Goal: Task Accomplishment & Management: Use online tool/utility

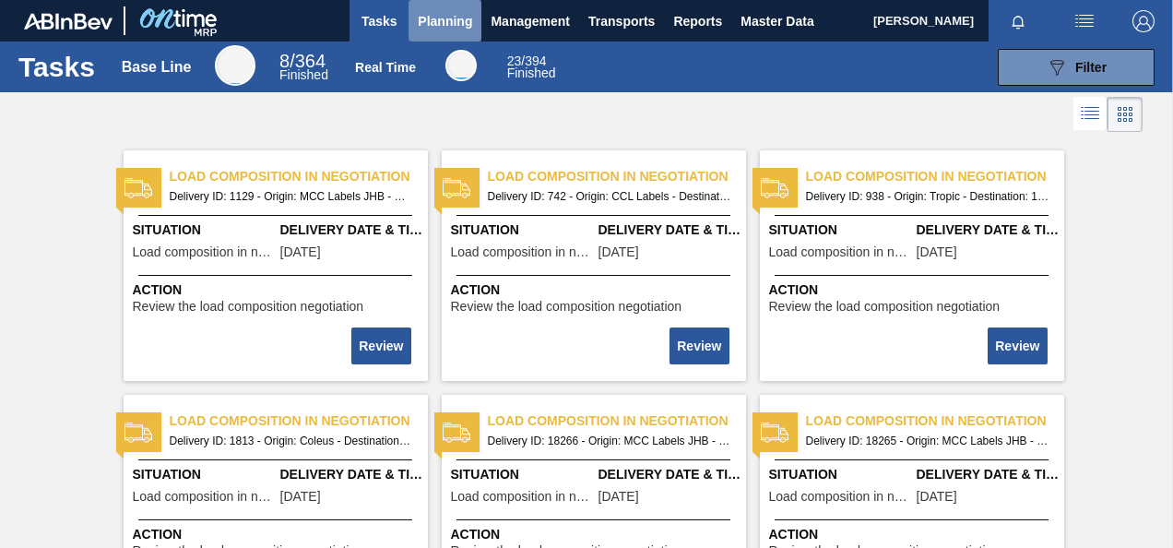
click at [443, 19] on span "Planning" at bounding box center [445, 21] width 54 height 22
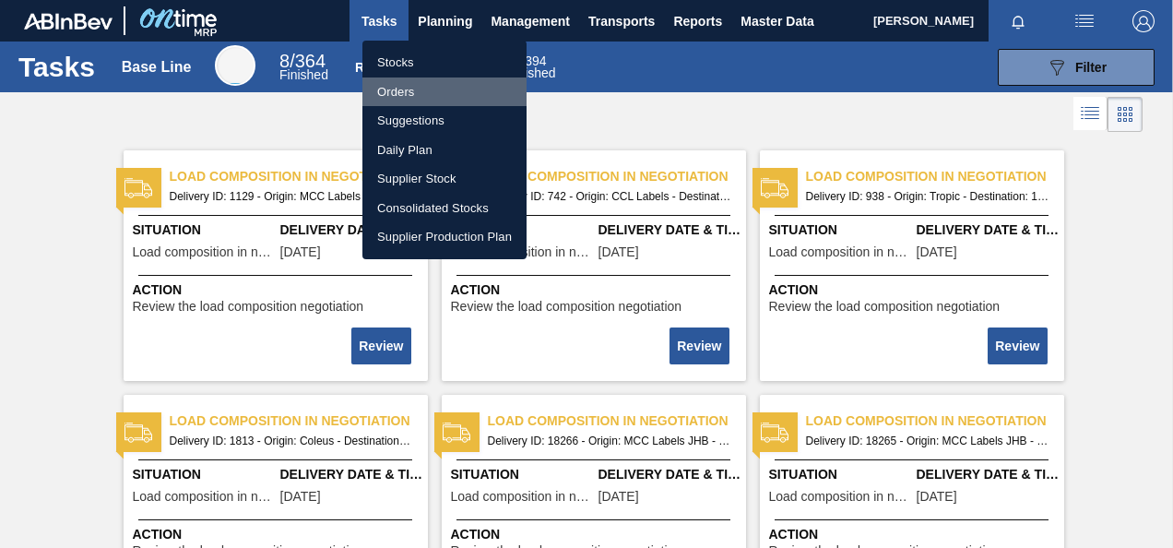
click at [408, 93] on li "Orders" at bounding box center [444, 92] width 164 height 30
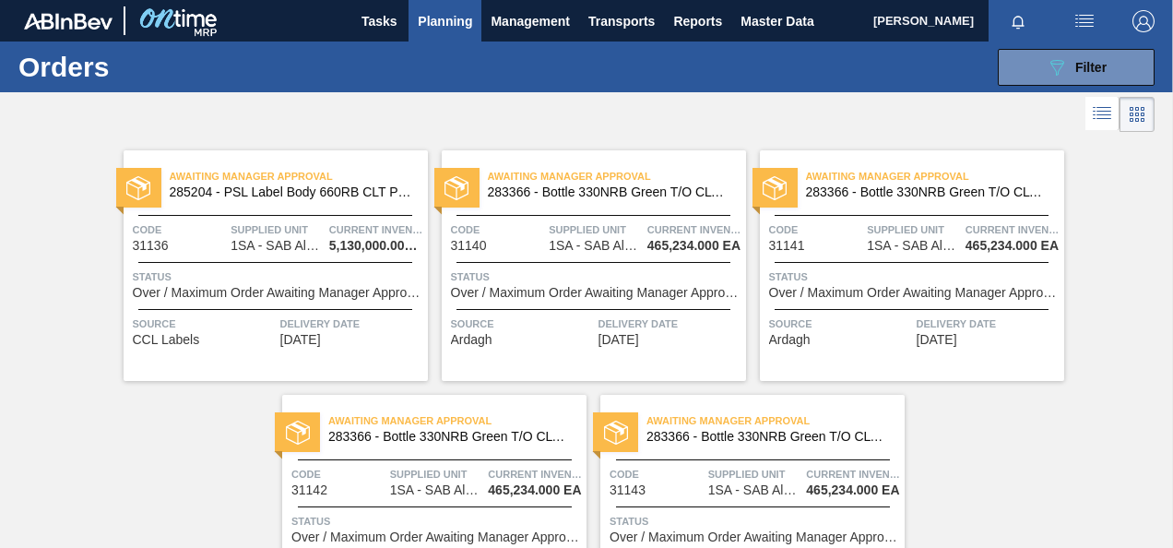
click at [656, 262] on div "Awaiting Manager Approval 283366 - Bottle 330NRB Green T/O CLT Booster Code 311…" at bounding box center [594, 265] width 304 height 230
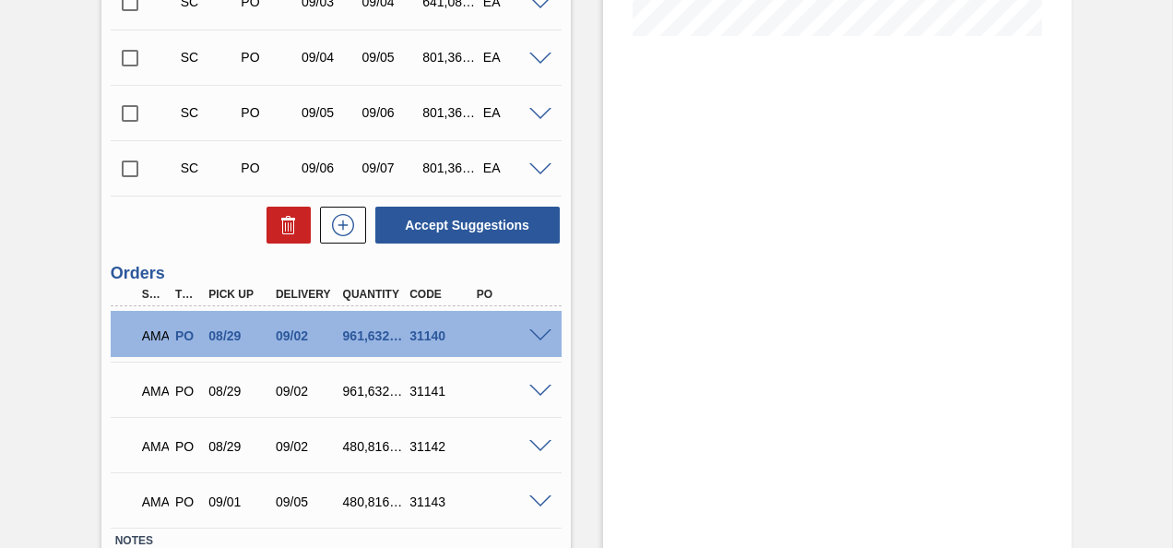
scroll to position [627, 0]
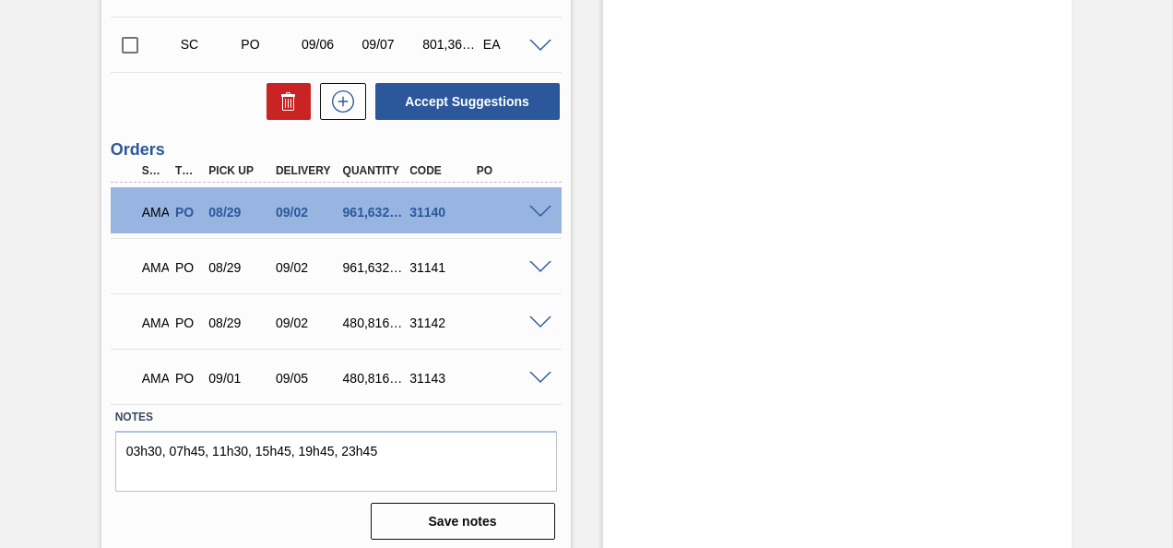
click at [533, 264] on span at bounding box center [540, 268] width 22 height 14
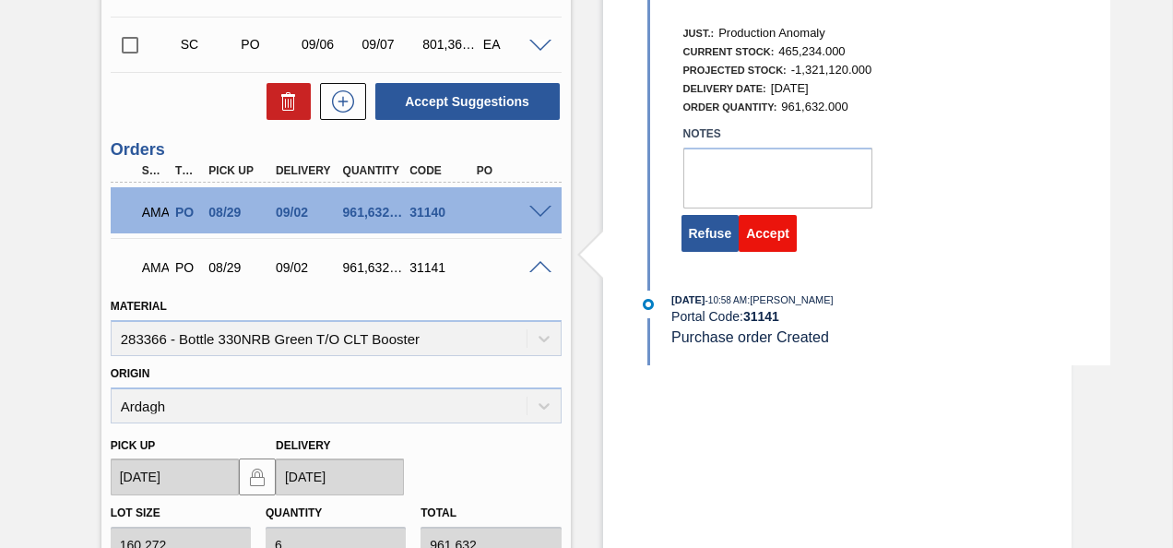
click at [762, 234] on button "Accept" at bounding box center [768, 233] width 58 height 37
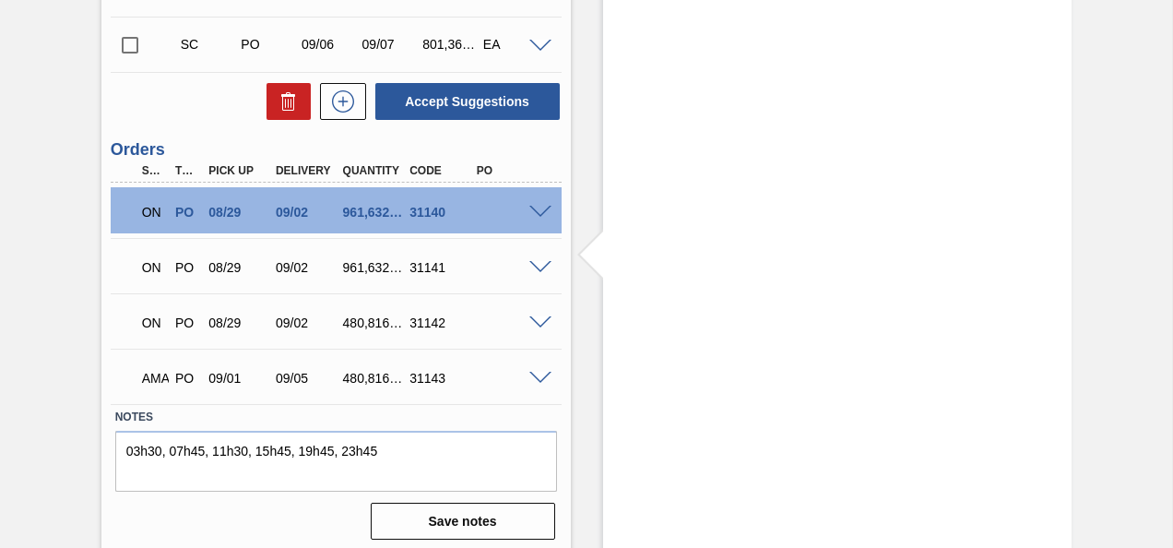
click at [536, 380] on span at bounding box center [540, 379] width 22 height 14
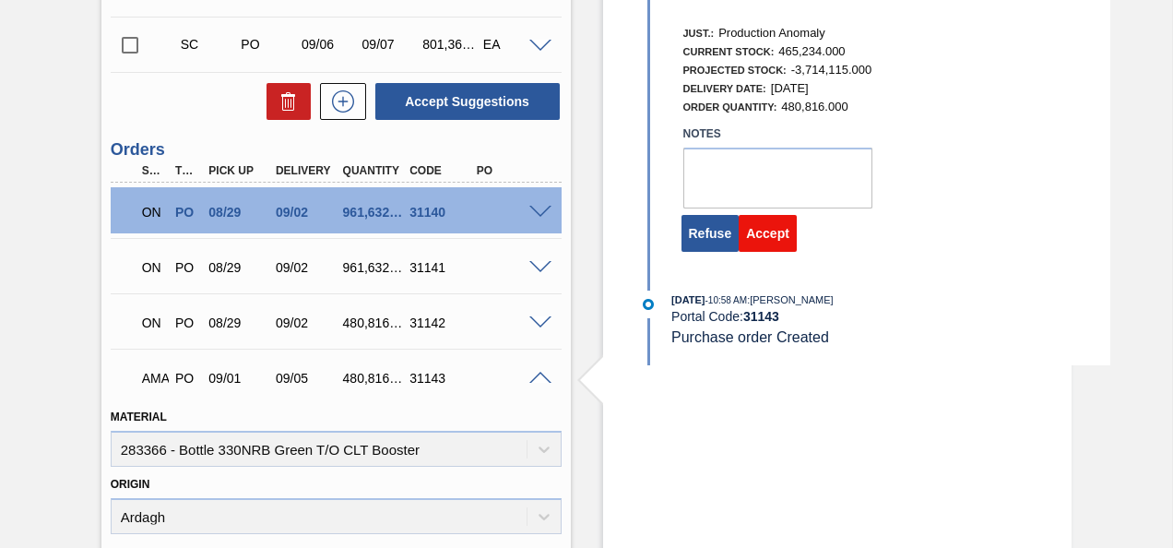
click at [760, 243] on button "Accept" at bounding box center [768, 233] width 58 height 37
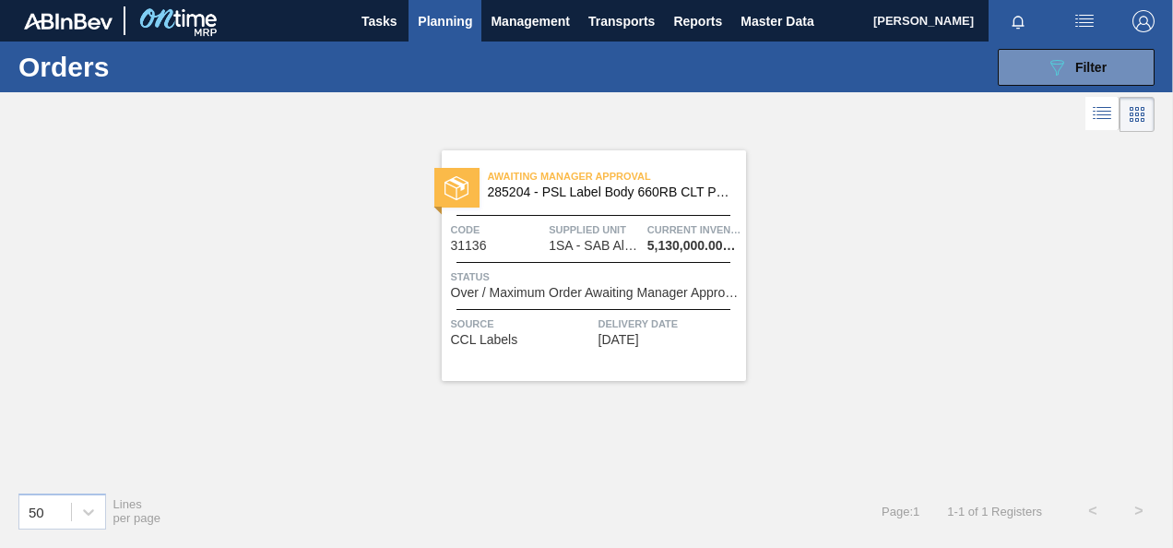
click at [588, 253] on div "Awaiting Manager Approval 285204 - PSL Label Body 660RB CLT PU 25 Code 31136 Su…" at bounding box center [594, 265] width 304 height 230
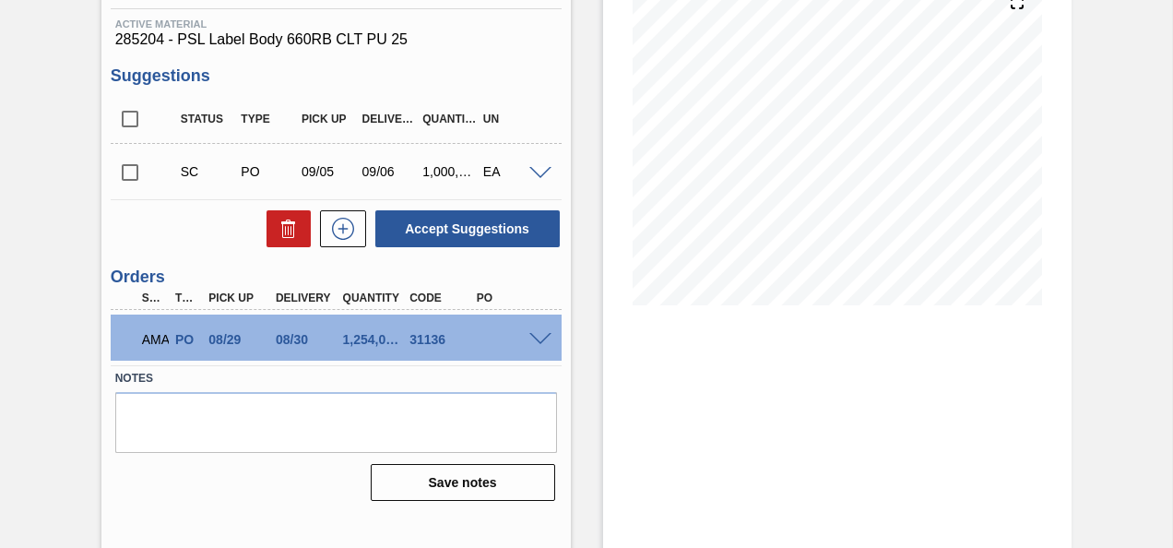
scroll to position [245, 0]
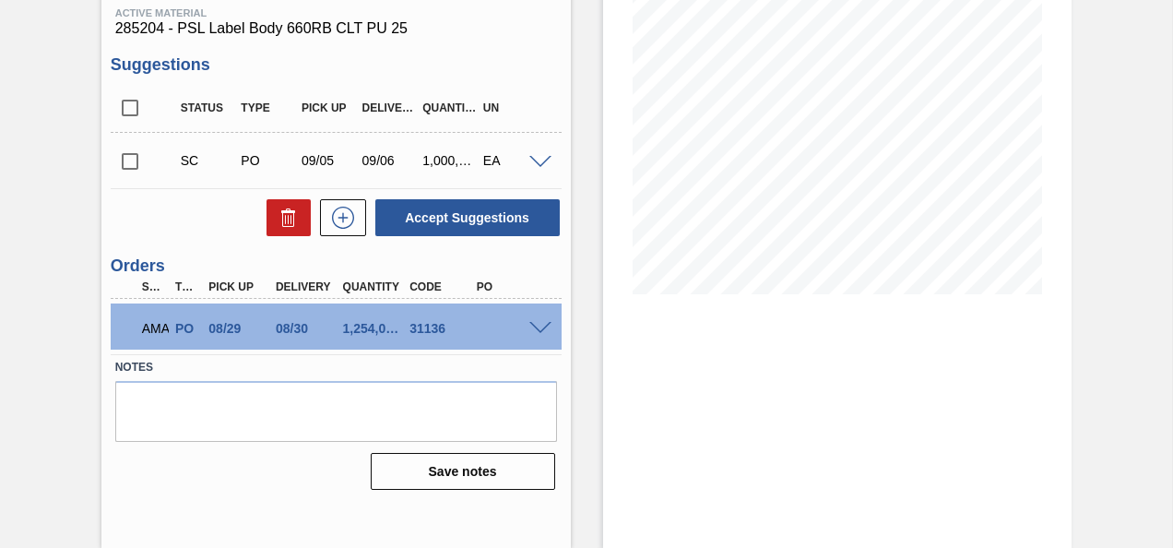
click at [535, 328] on span at bounding box center [540, 329] width 22 height 14
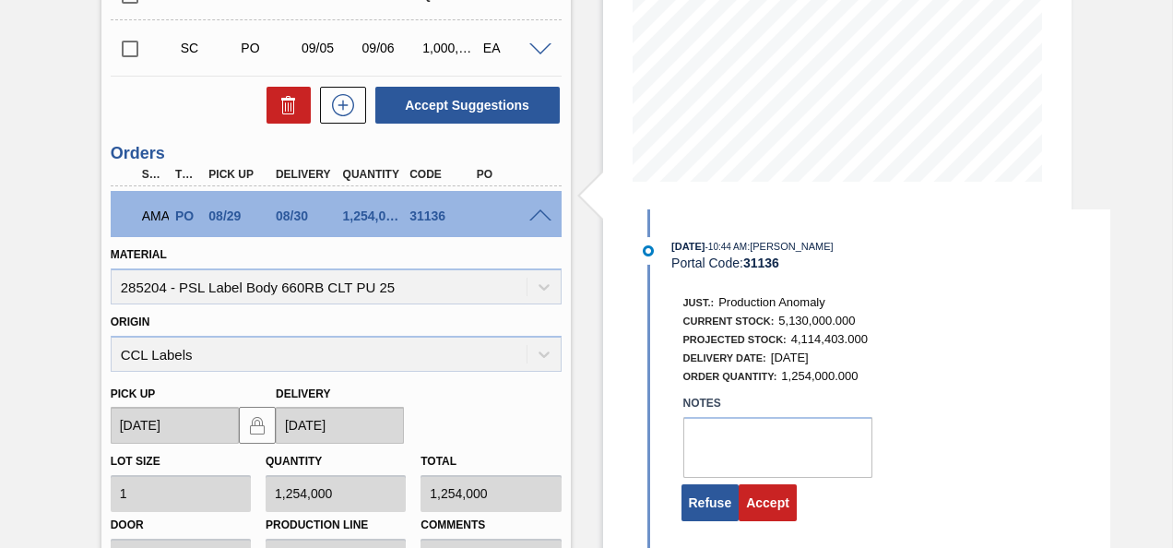
scroll to position [393, 0]
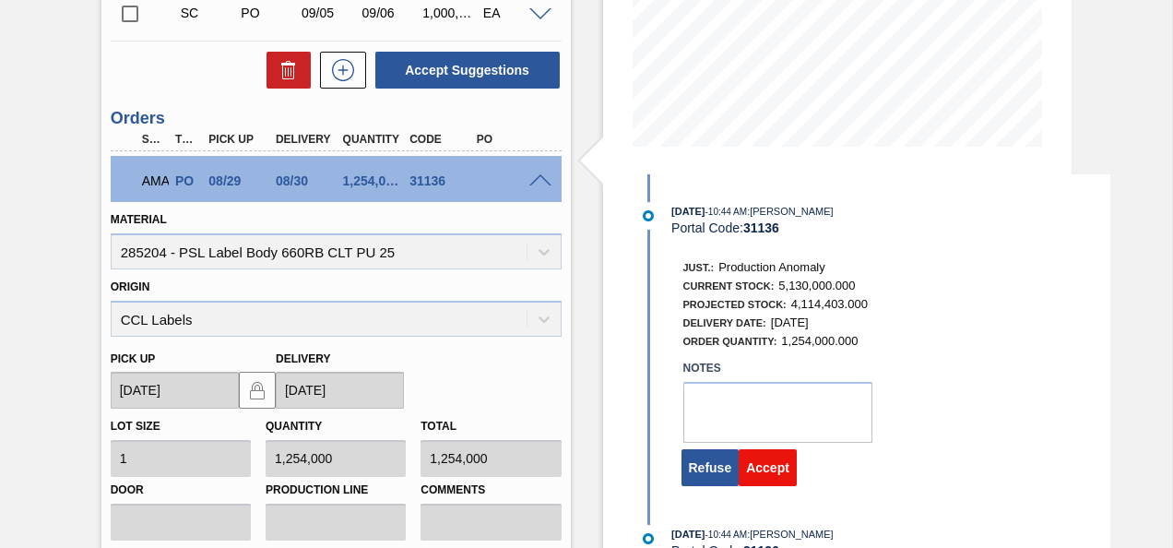
click at [778, 464] on button "Accept" at bounding box center [768, 467] width 58 height 37
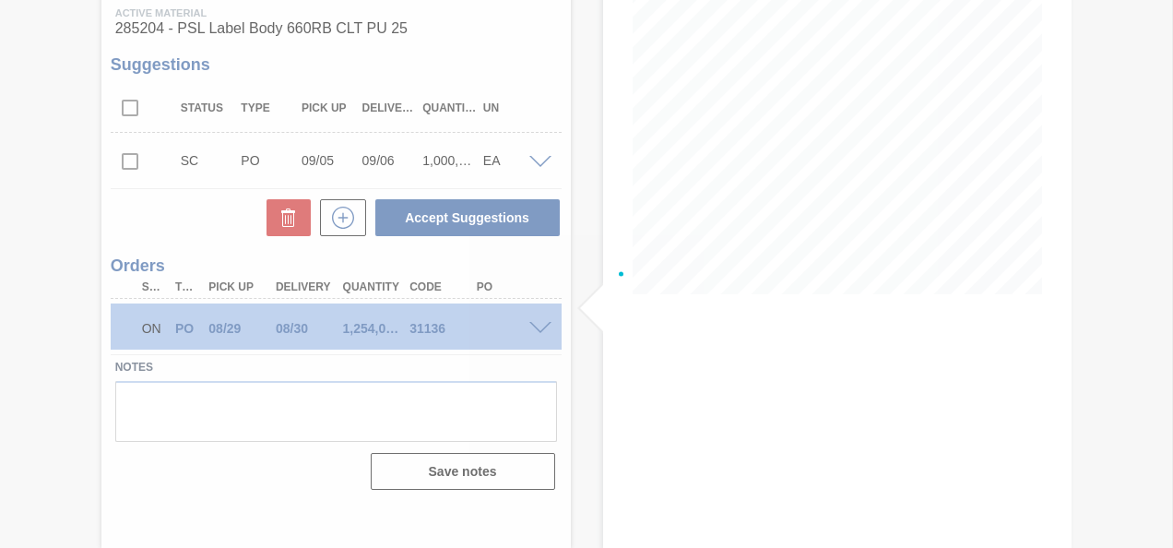
scroll to position [245, 0]
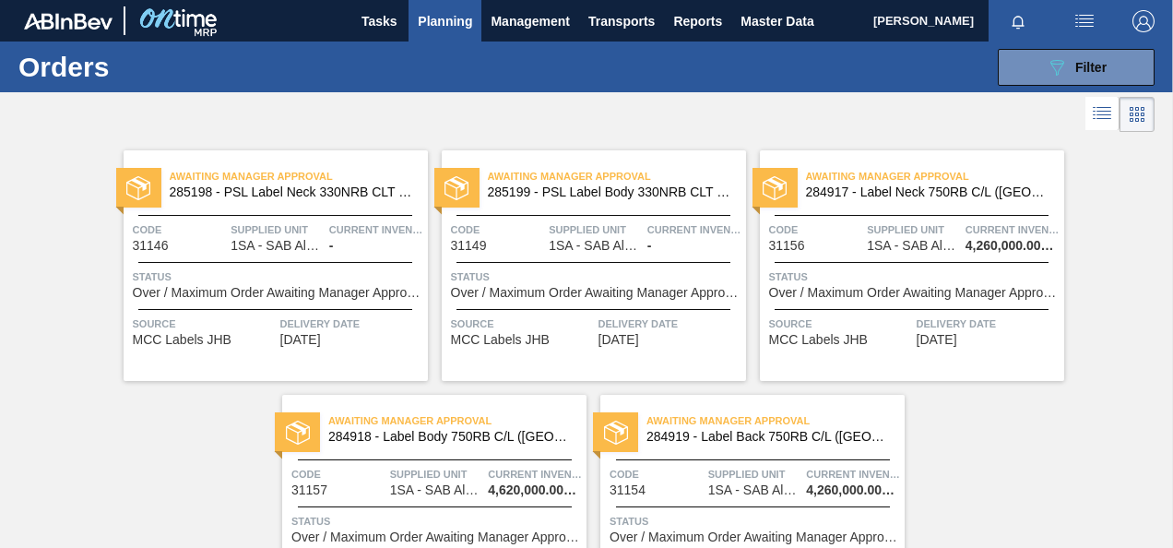
click at [297, 220] on span "Supplied Unit" at bounding box center [277, 229] width 94 height 18
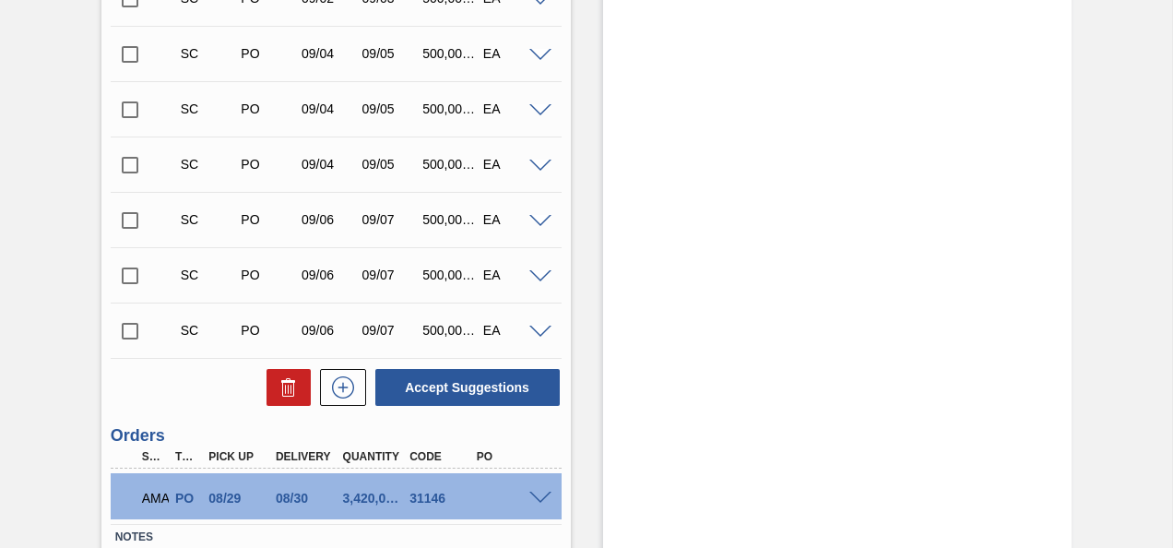
scroll to position [959, 0]
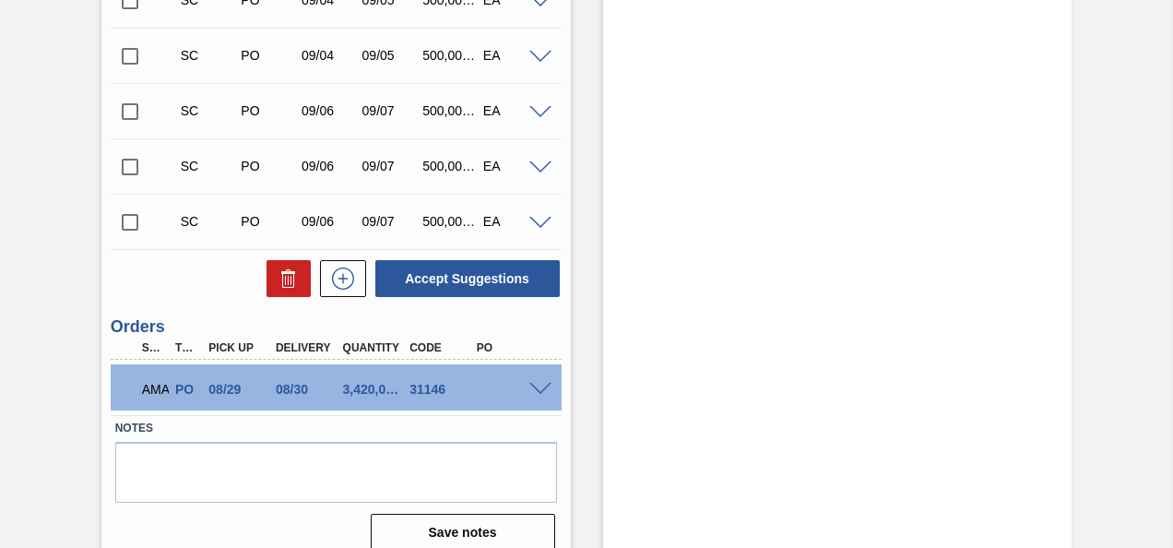
click at [529, 394] on span at bounding box center [540, 390] width 22 height 14
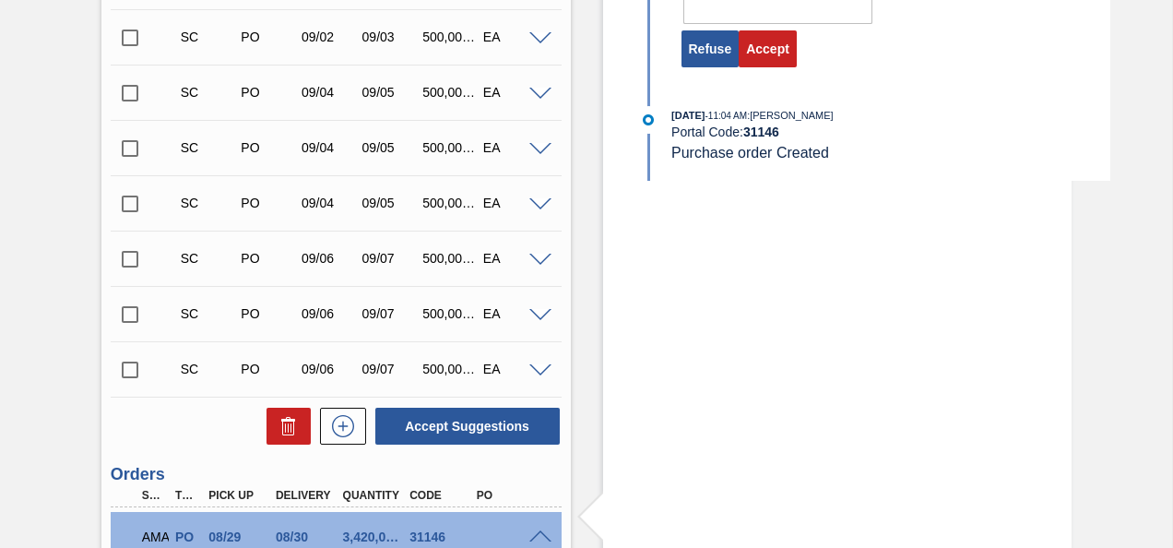
scroll to position [774, 0]
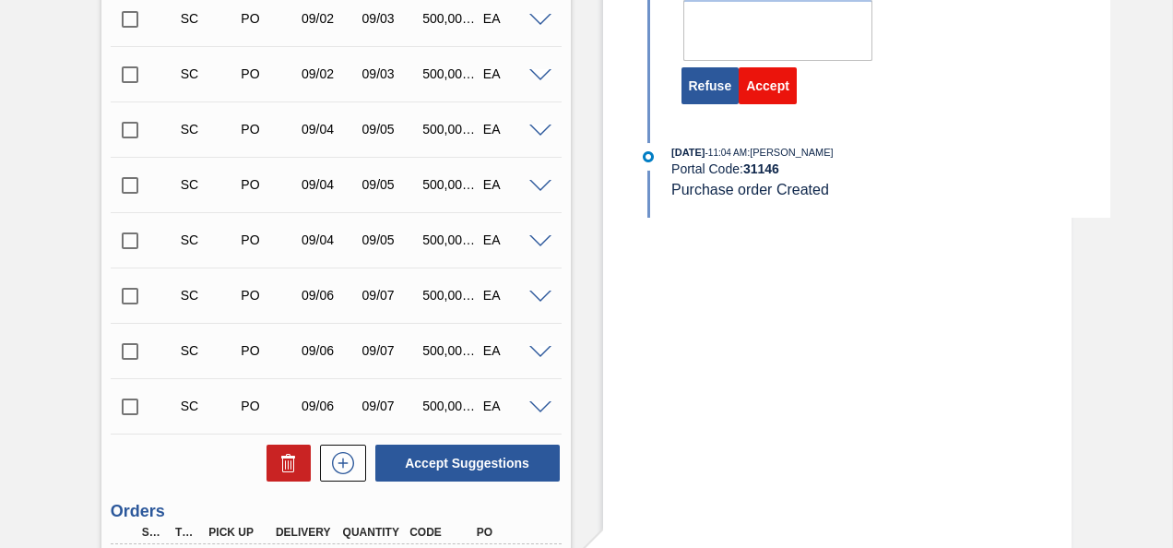
click at [754, 84] on button "Accept" at bounding box center [768, 85] width 58 height 37
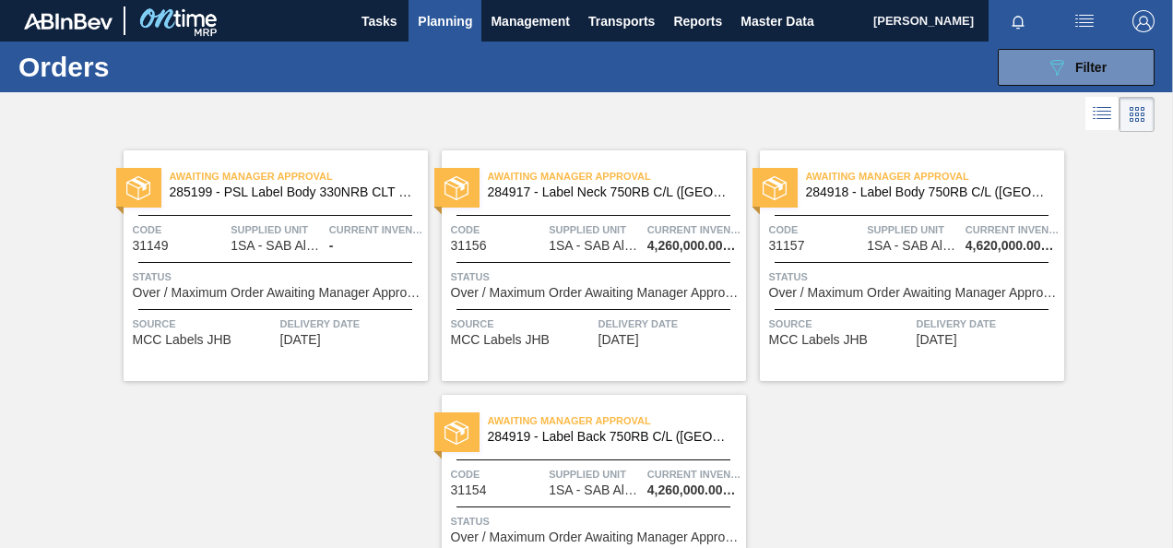
click at [295, 239] on span "1SA - SAB Alrode Brewery" at bounding box center [276, 246] width 92 height 14
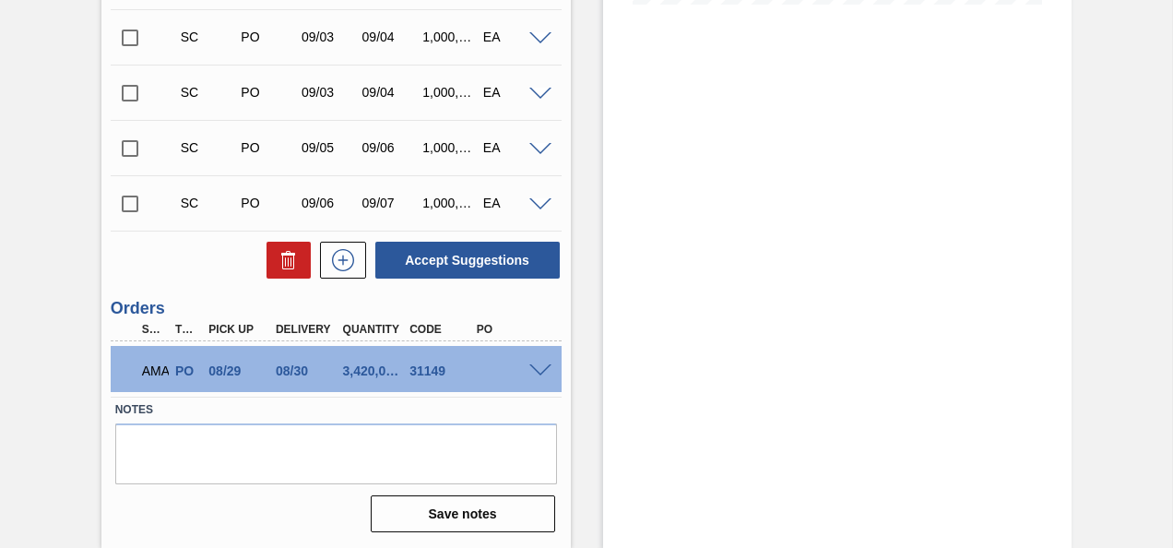
scroll to position [537, 0]
click at [540, 367] on span at bounding box center [540, 371] width 22 height 14
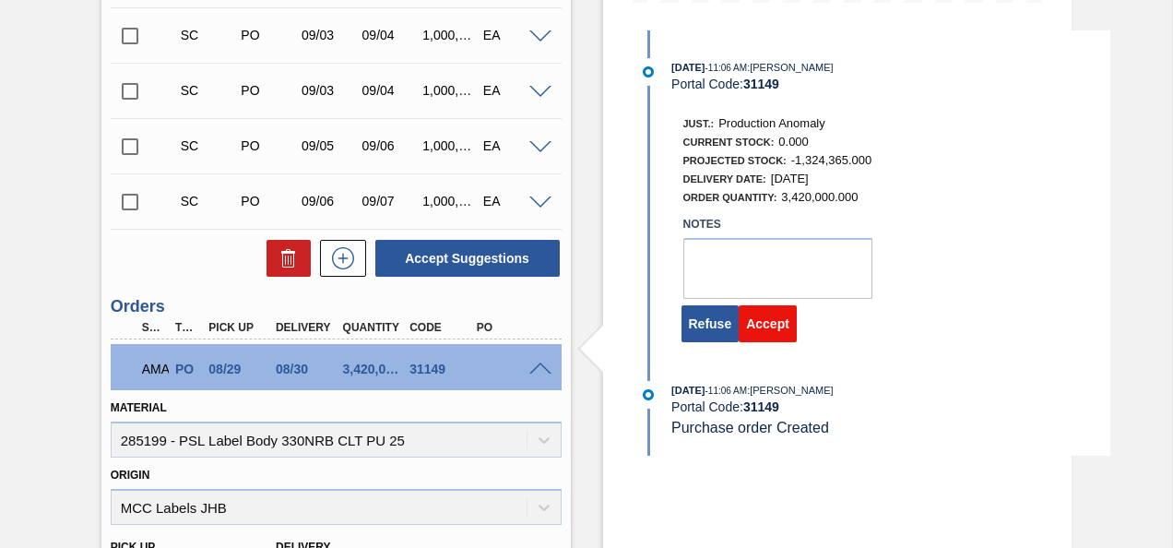
click at [771, 330] on button "Accept" at bounding box center [768, 323] width 58 height 37
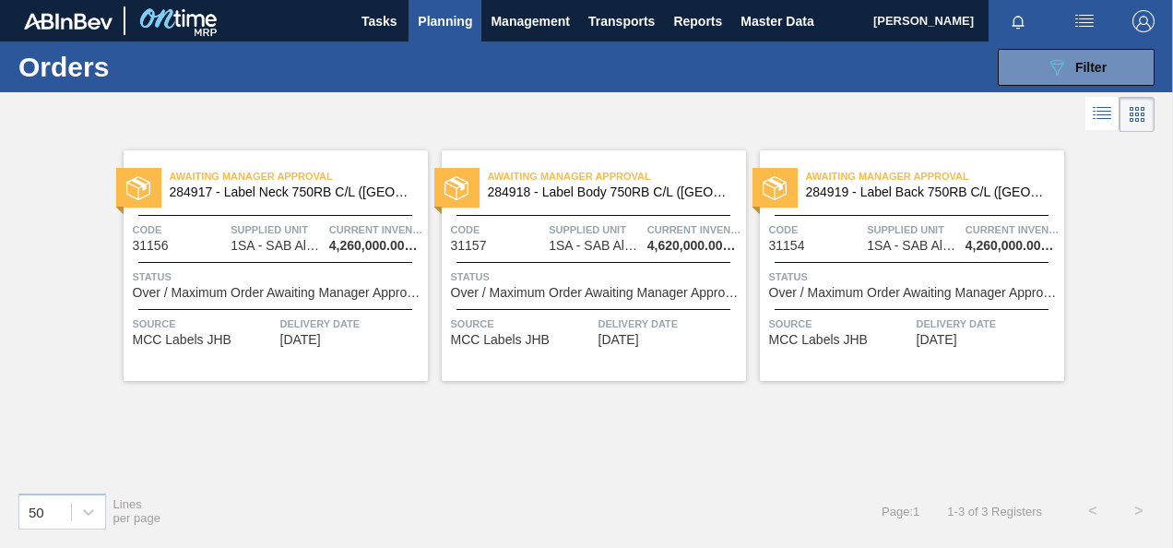
click at [301, 227] on span "Supplied Unit" at bounding box center [277, 229] width 94 height 18
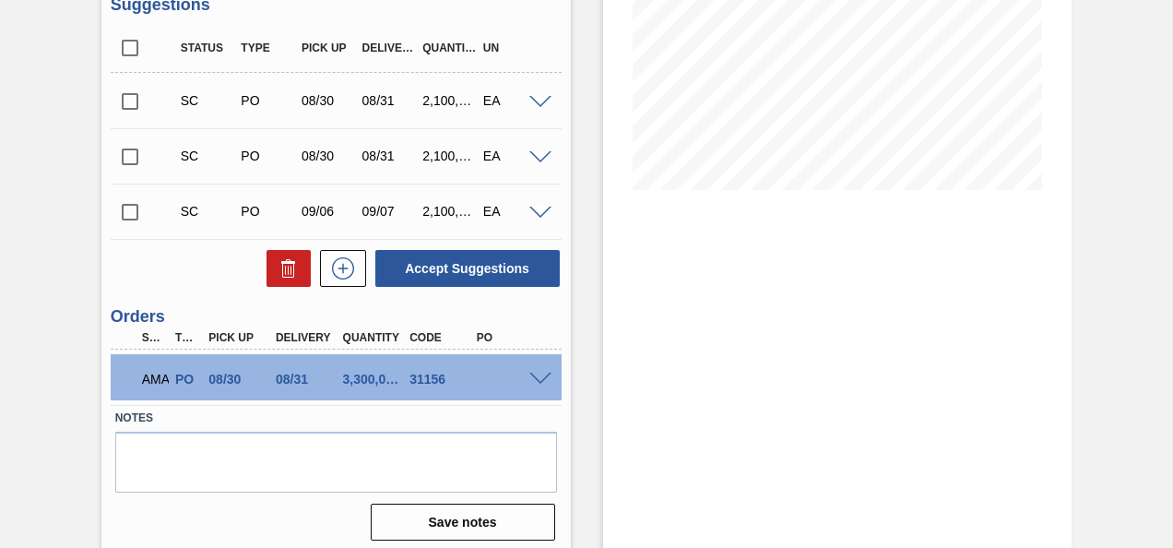
scroll to position [359, 0]
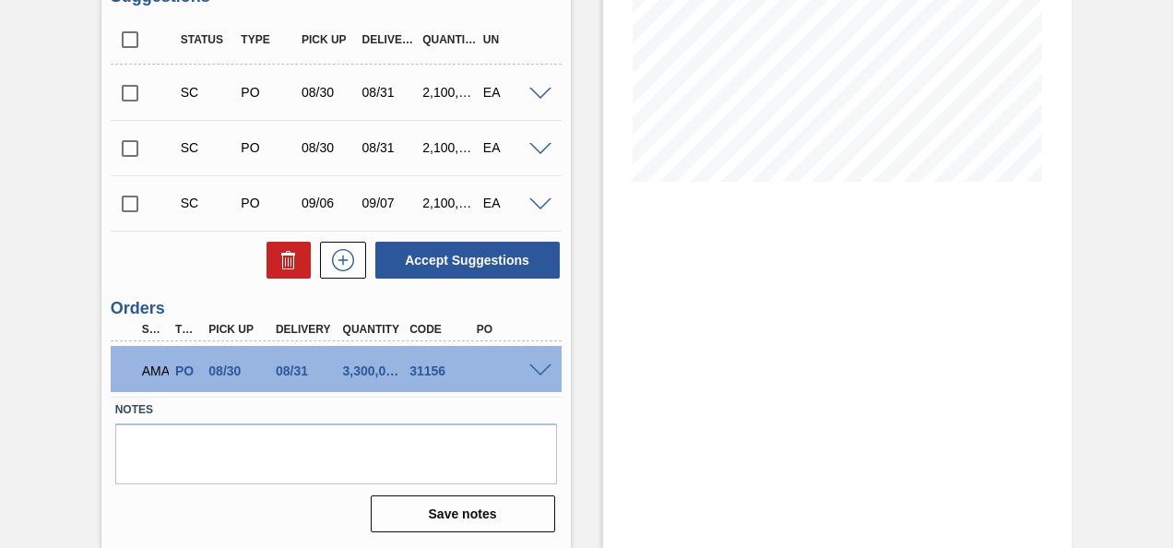
click at [538, 366] on span at bounding box center [540, 371] width 22 height 14
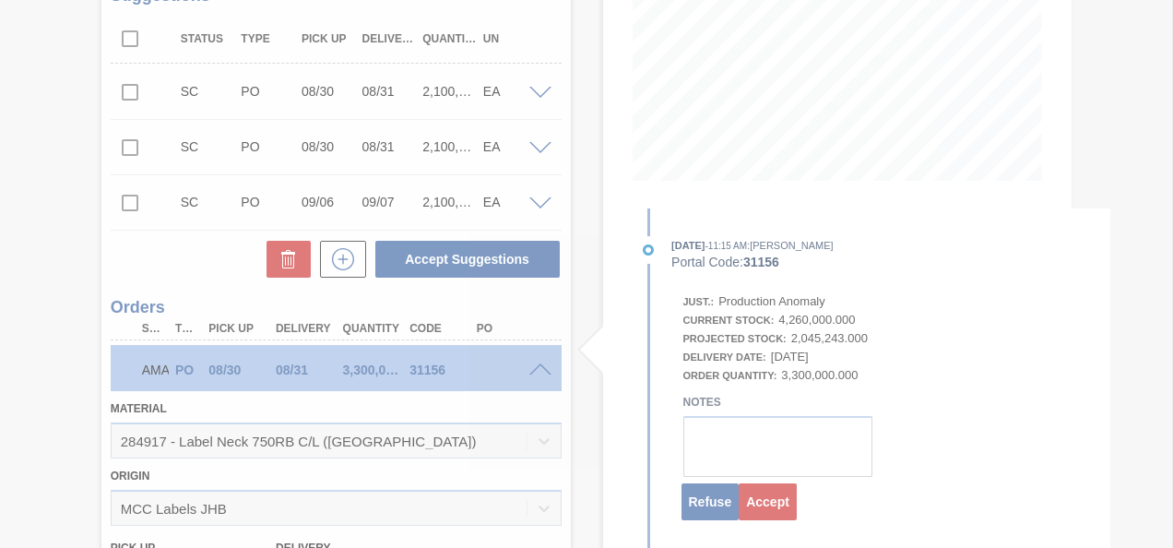
click at [761, 504] on div at bounding box center [586, 274] width 1173 height 548
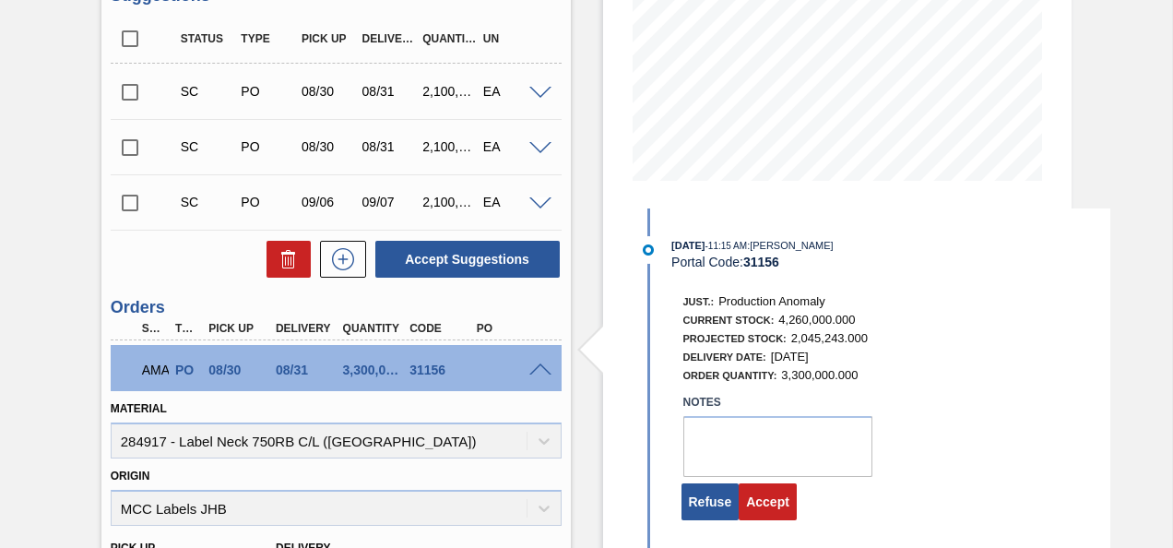
click at [761, 504] on button "Accept" at bounding box center [768, 501] width 58 height 37
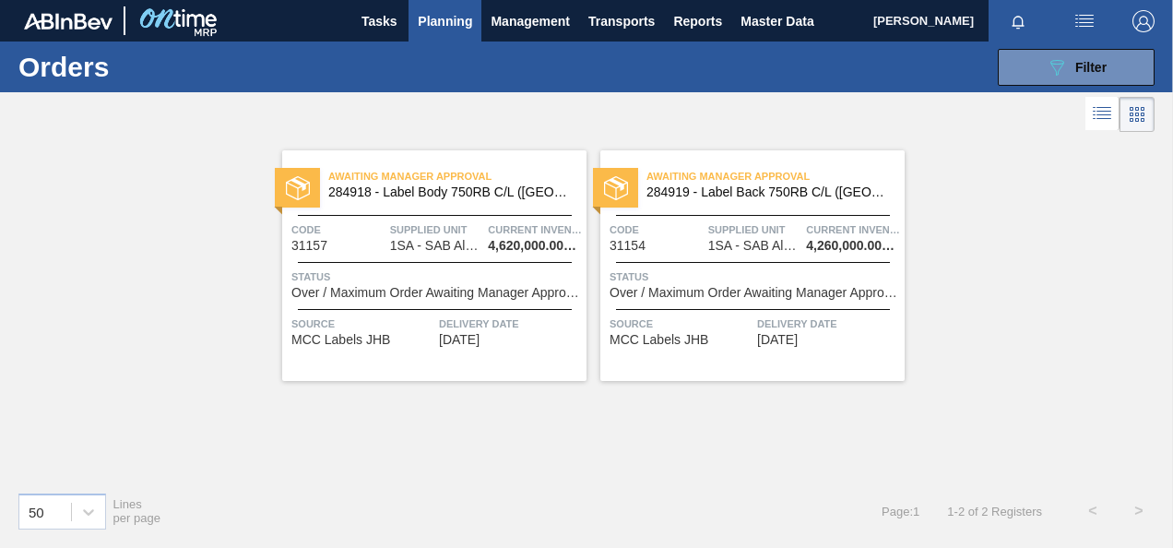
click at [409, 268] on span "Status" at bounding box center [436, 276] width 290 height 18
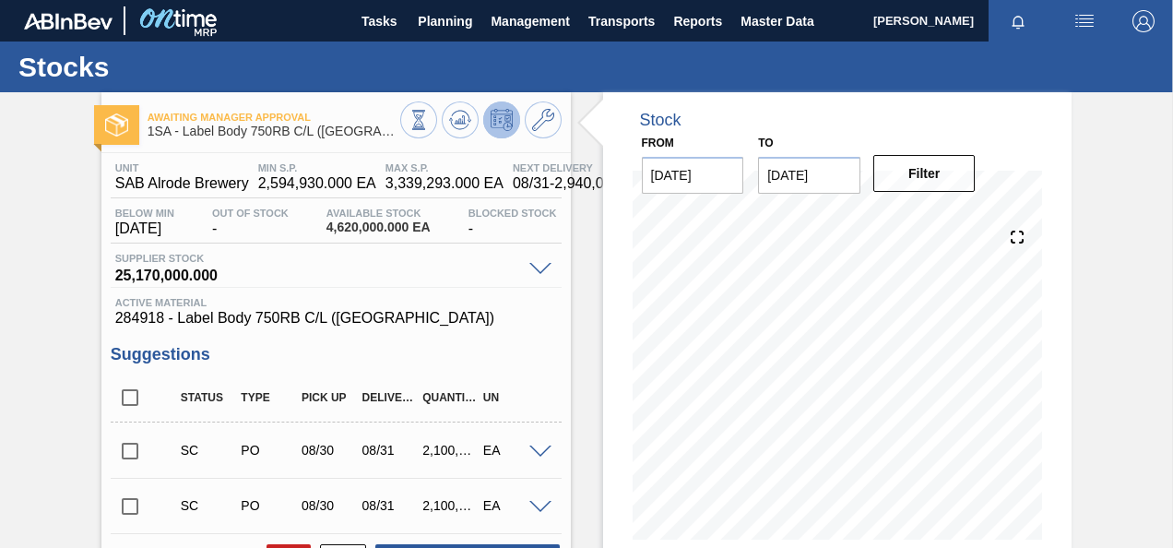
click at [1115, 328] on div "Awaiting Manager Approval 1SA - Label Body 750RB C/L (Hogwarts) Unit SAB Alrode…" at bounding box center [586, 471] width 1173 height 758
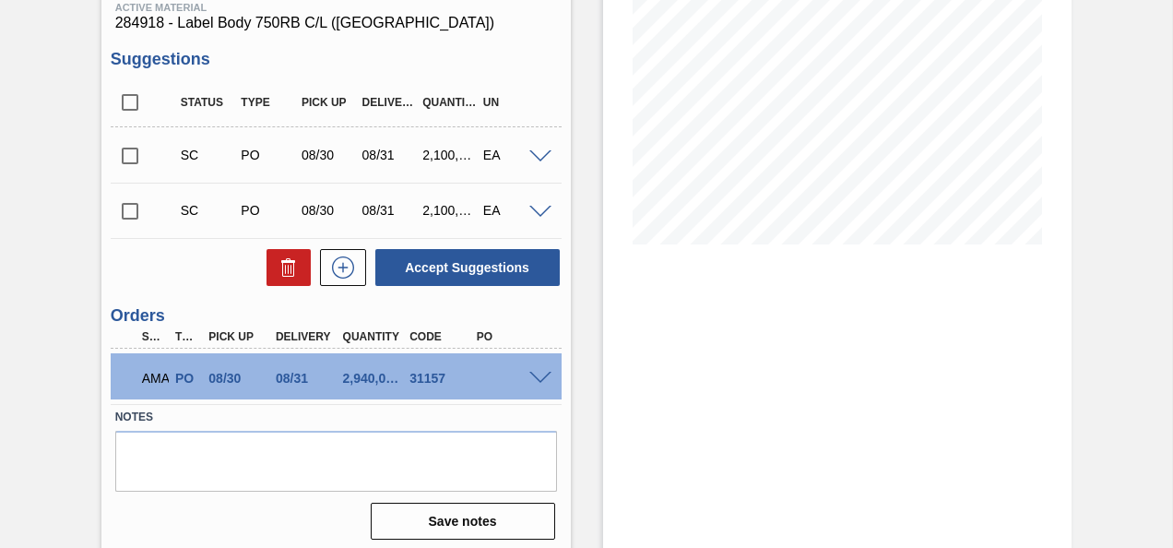
scroll to position [303, 0]
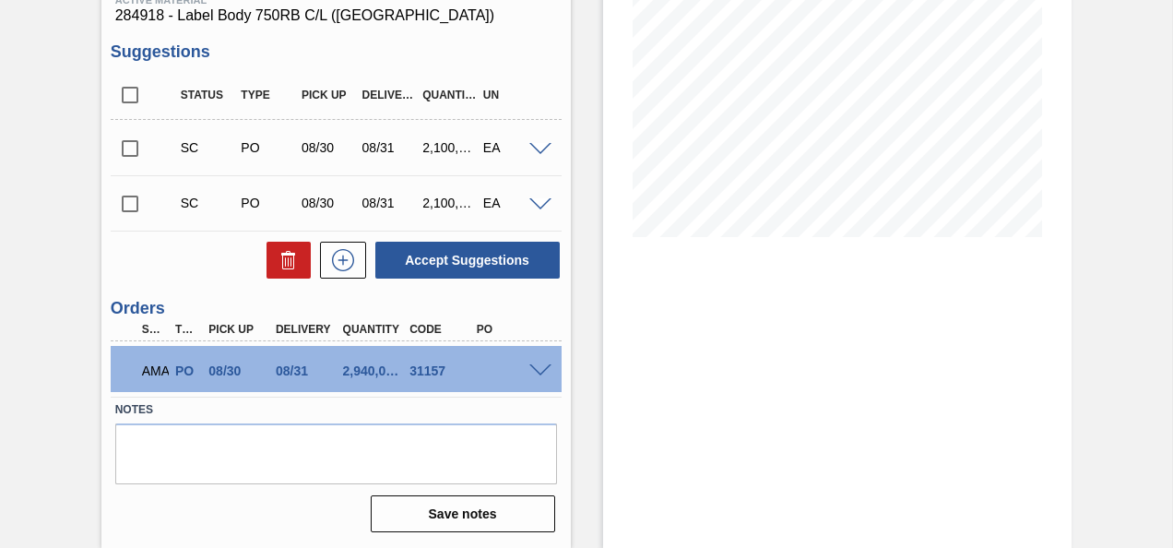
click at [543, 367] on span at bounding box center [540, 371] width 22 height 14
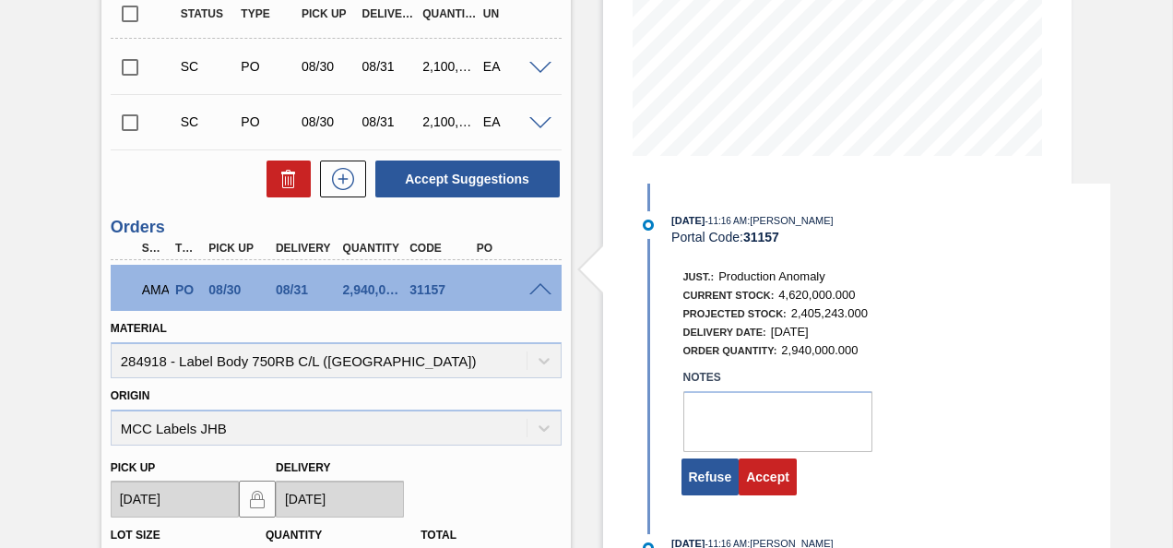
scroll to position [414, 0]
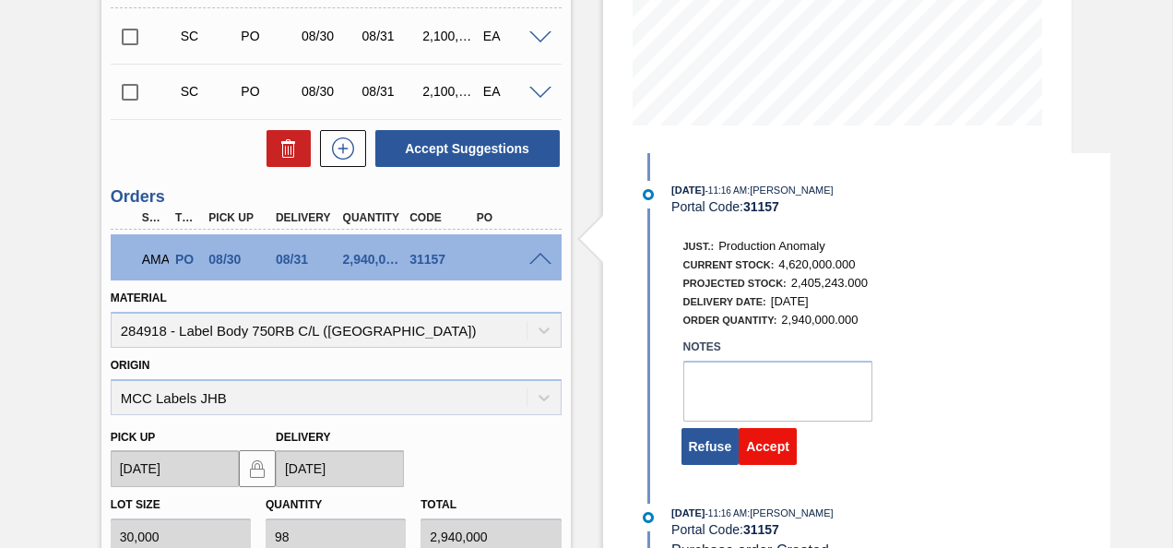
click at [770, 452] on button "Accept" at bounding box center [768, 446] width 58 height 37
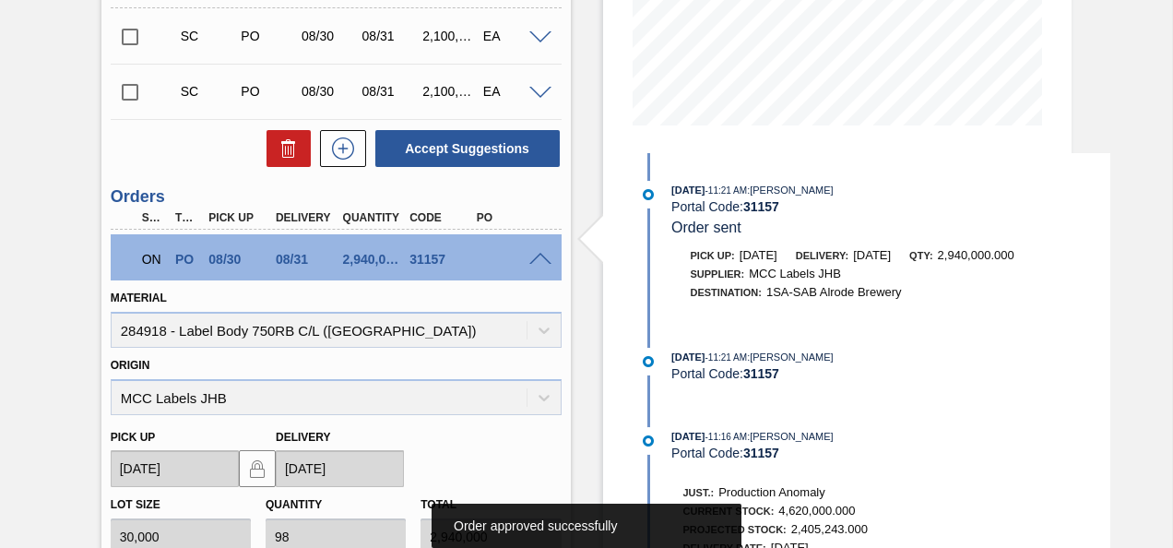
scroll to position [303, 0]
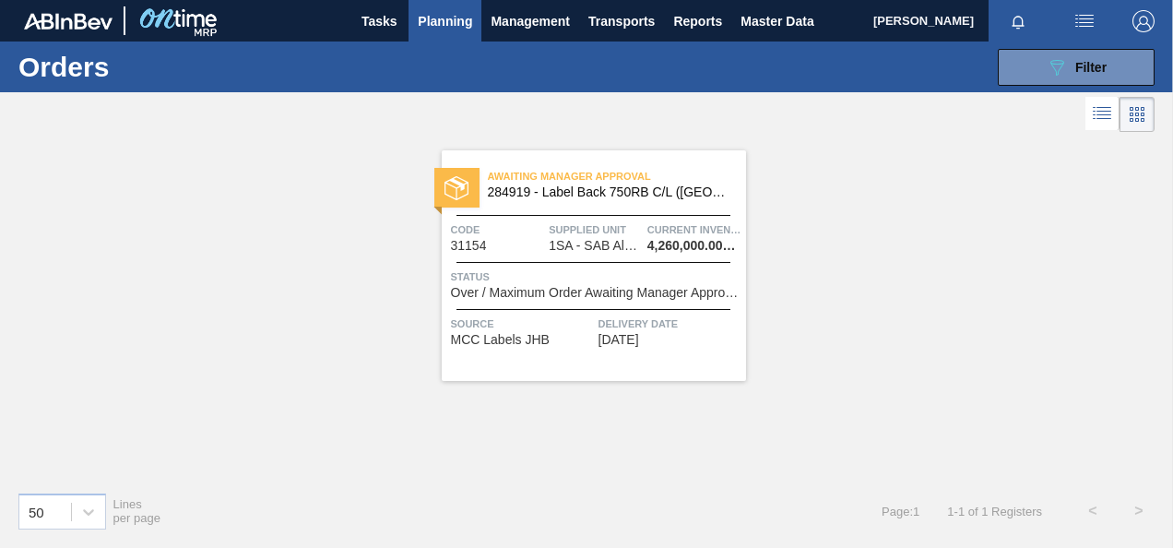
click at [599, 275] on span "Status" at bounding box center [596, 276] width 290 height 18
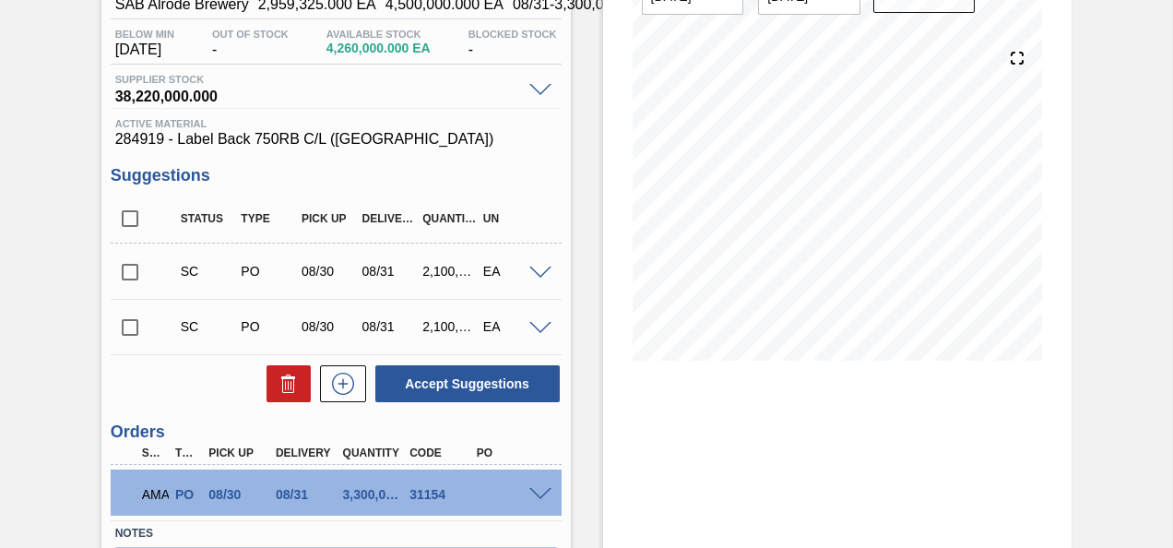
scroll to position [303, 0]
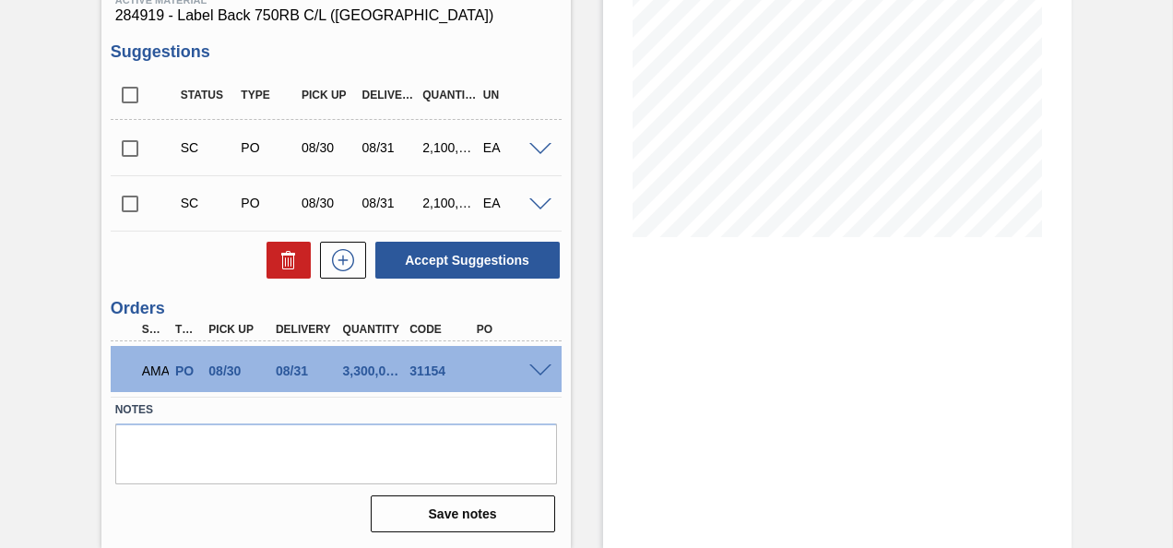
click at [538, 371] on span at bounding box center [540, 371] width 22 height 14
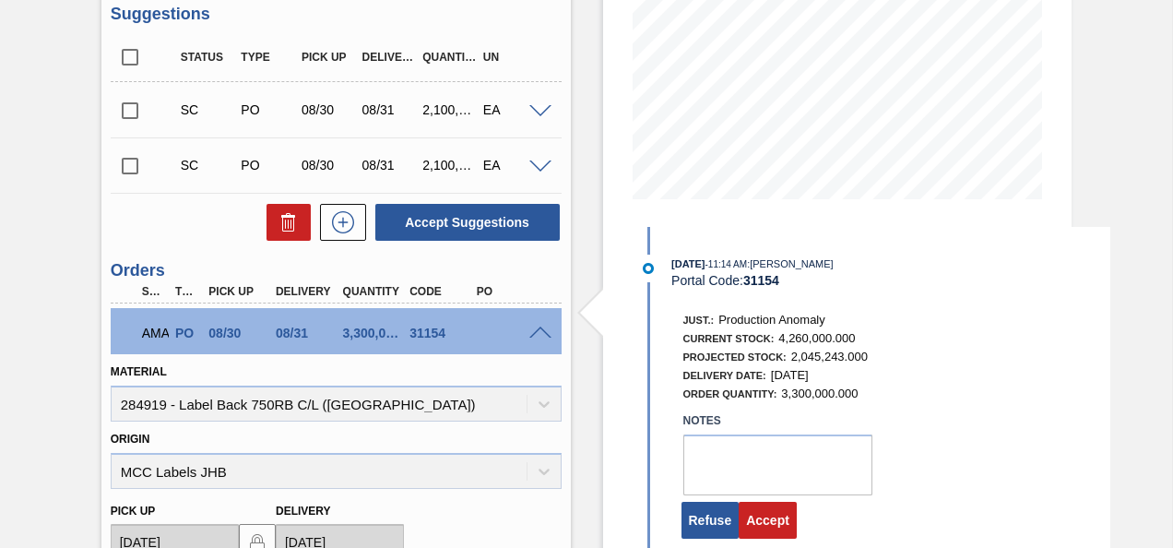
scroll to position [377, 0]
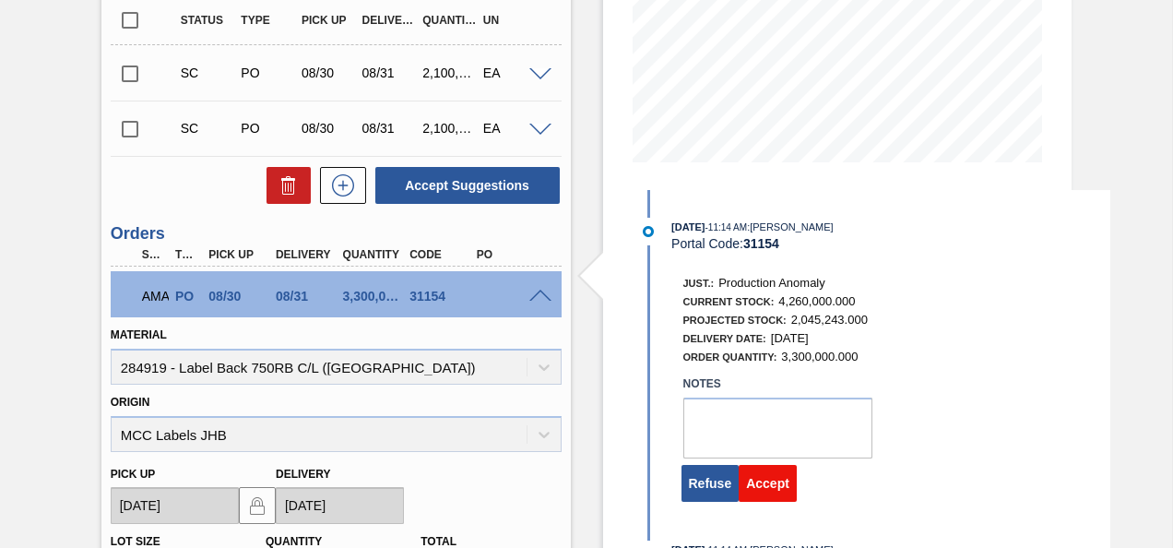
click at [768, 491] on button "Accept" at bounding box center [768, 483] width 58 height 37
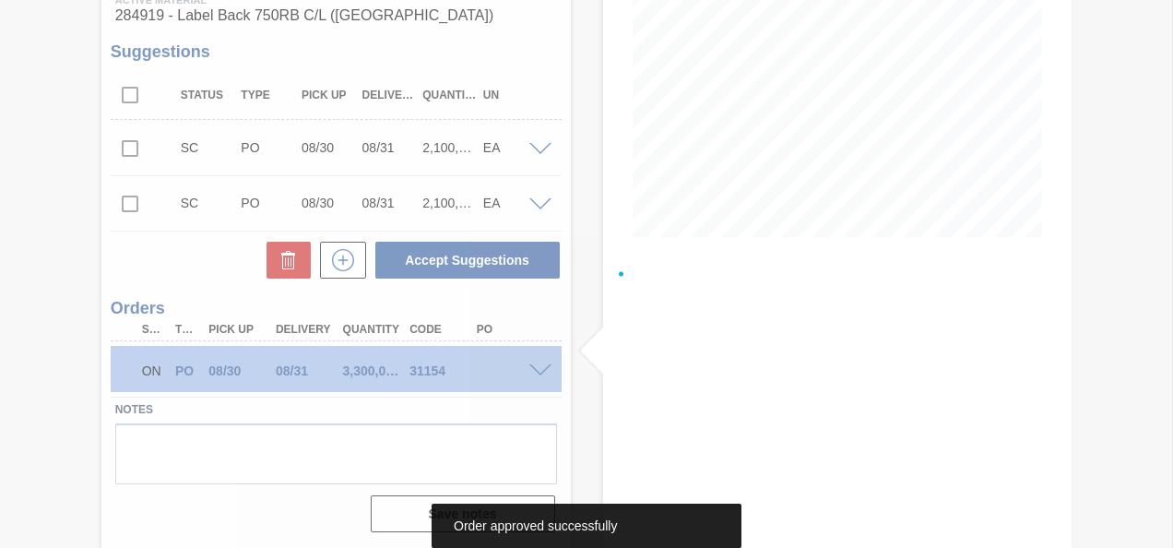
scroll to position [303, 0]
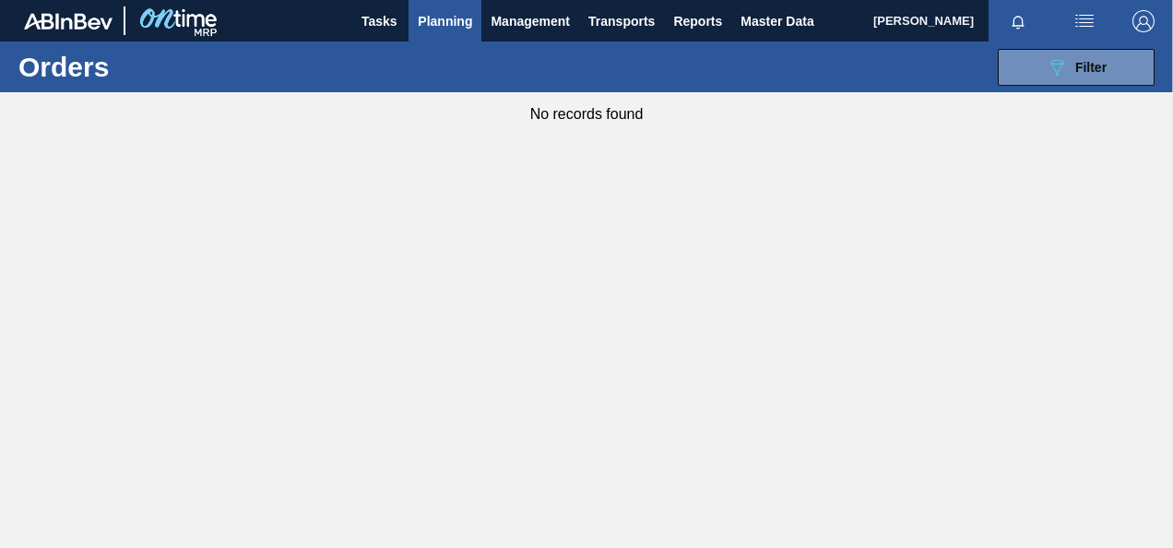
click at [448, 24] on span "Planning" at bounding box center [445, 21] width 54 height 22
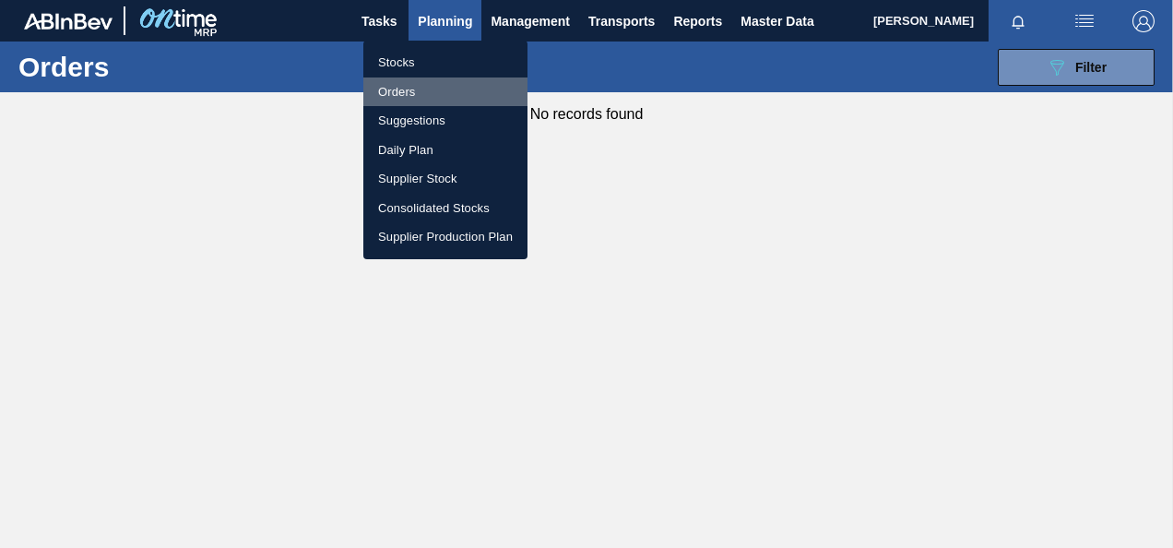
click at [400, 88] on li "Orders" at bounding box center [445, 92] width 164 height 30
